Goal: Download file/media

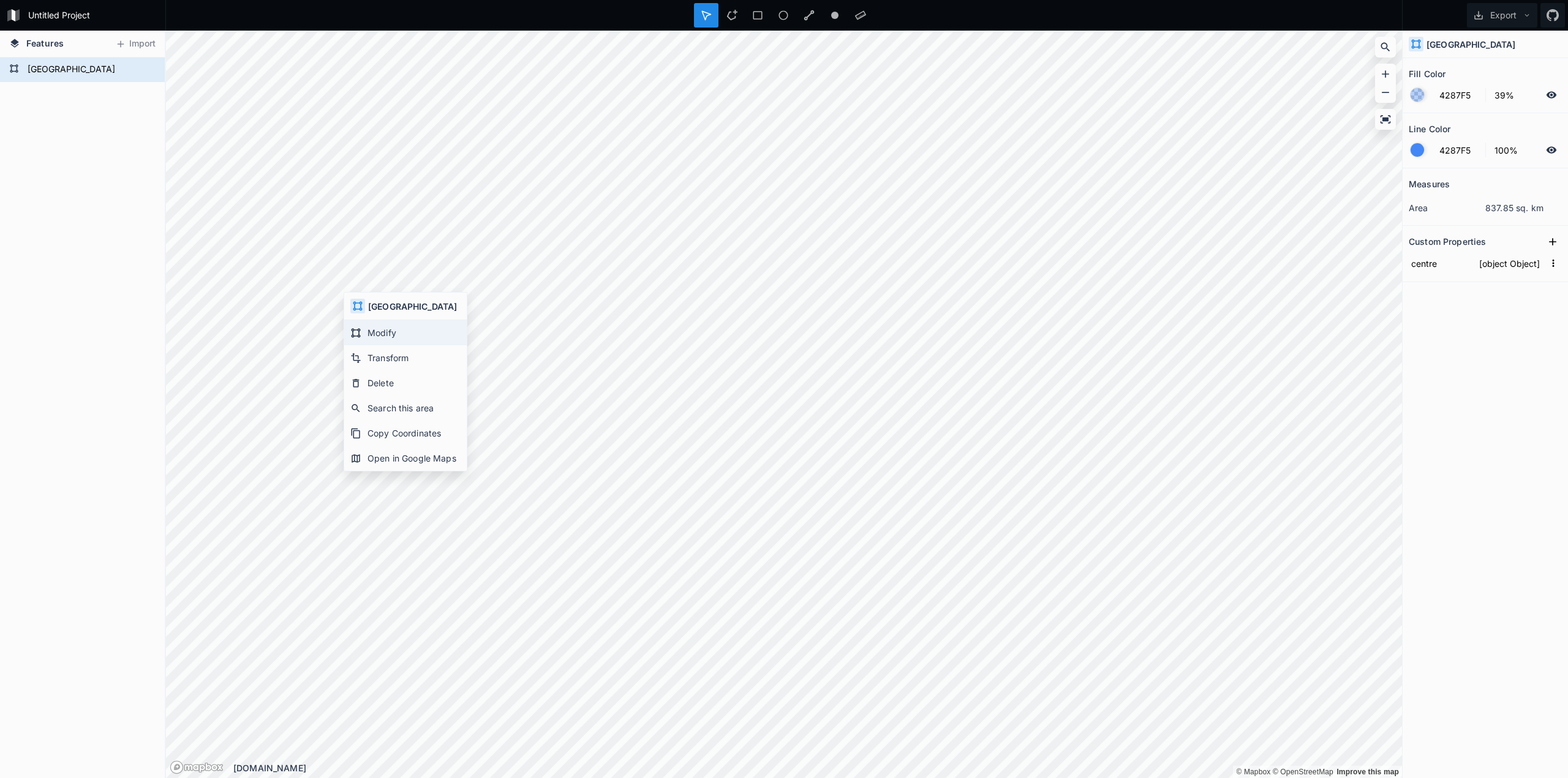
click at [386, 334] on div "Modify" at bounding box center [406, 332] width 122 height 25
click at [955, 342] on div "Modify" at bounding box center [966, 338] width 122 height 25
click at [25, 71] on form "[GEOGRAPHIC_DATA]" at bounding box center [81, 70] width 114 height 18
click at [1551, 264] on icon "button" at bounding box center [1553, 263] width 11 height 11
click at [1524, 352] on div "Measures area 312.01 sq. km Custom Properties centre [object Object] Copy Value…" at bounding box center [1486, 442] width 166 height 549
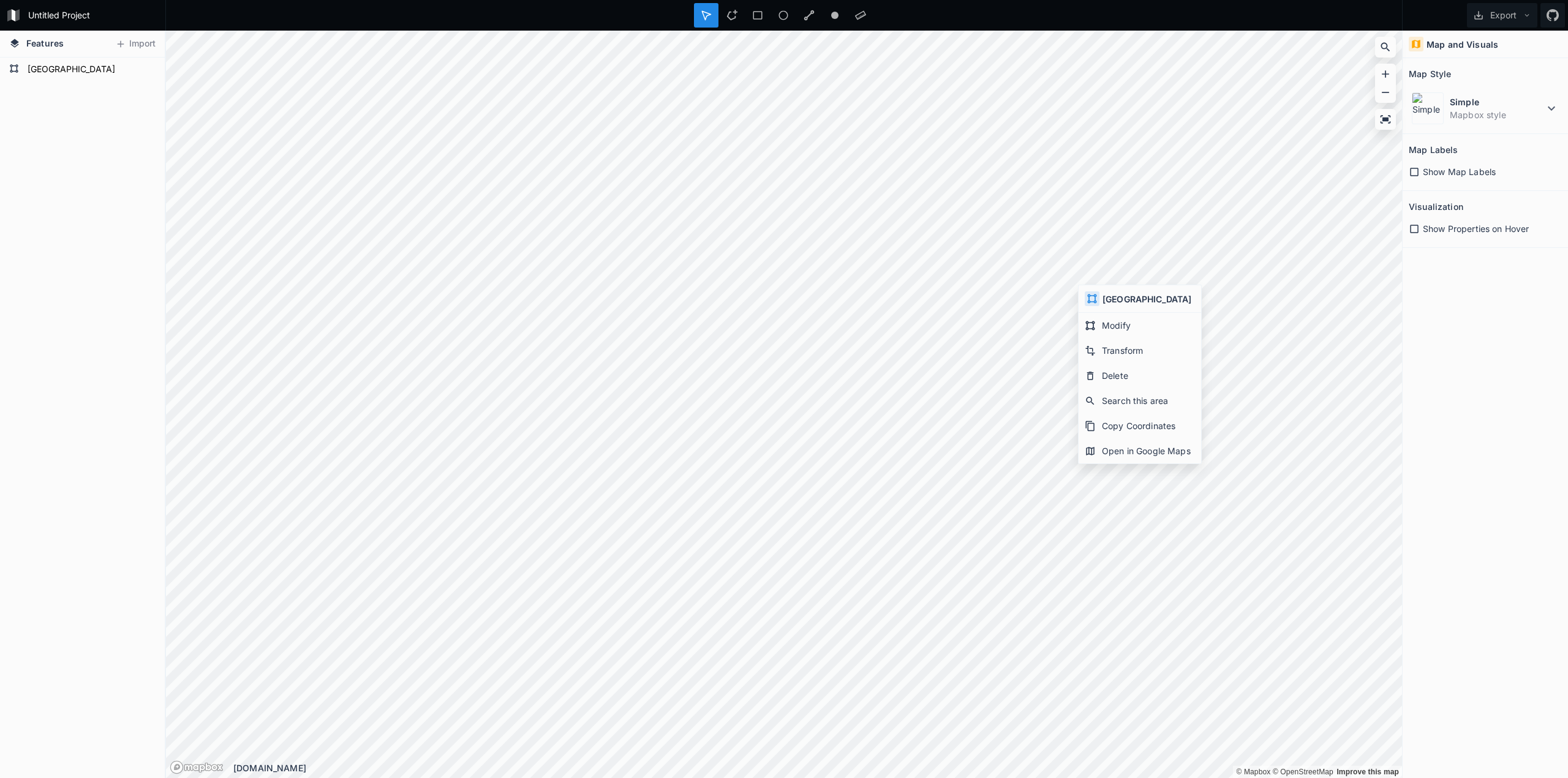
click at [1105, 296] on h4 "[GEOGRAPHIC_DATA]" at bounding box center [1147, 299] width 89 height 13
click at [1534, 347] on div "Map and Visuals Map Style Simple Mapbox style Map Labels Show Map Labels Visual…" at bounding box center [1486, 405] width 166 height 748
click at [1491, 14] on button "Export" at bounding box center [1502, 15] width 70 height 24
click at [1525, 72] on div "Export as .geojson" at bounding box center [1500, 70] width 122 height 25
